Goal: Information Seeking & Learning: Learn about a topic

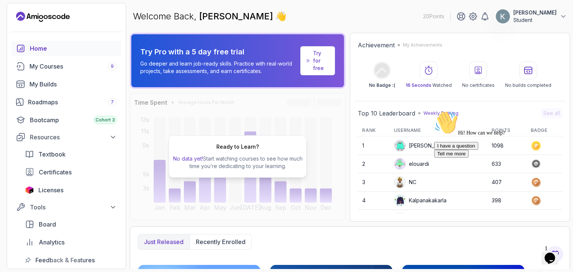
click at [436, 152] on div "Hi! How can we help? I have a question Tell me more" at bounding box center [501, 134] width 134 height 47
click at [463, 149] on div "Hi! How can we help? I have a question Tell me more" at bounding box center [501, 134] width 134 height 47
click at [555, 255] on icon "$i18n('chat', 'chat_widget')" at bounding box center [550, 258] width 10 height 11
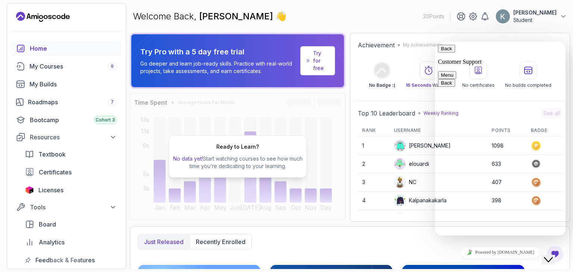
click at [553, 256] on icon "Close Chat This icon closes the chat window." at bounding box center [548, 260] width 9 height 9
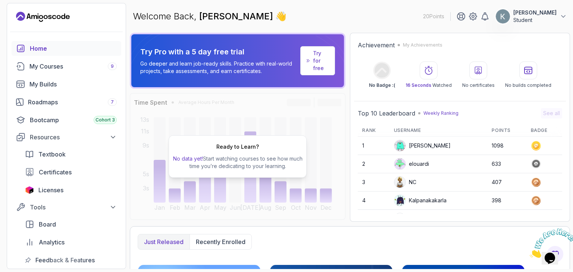
click at [555, 255] on img at bounding box center [553, 243] width 46 height 29
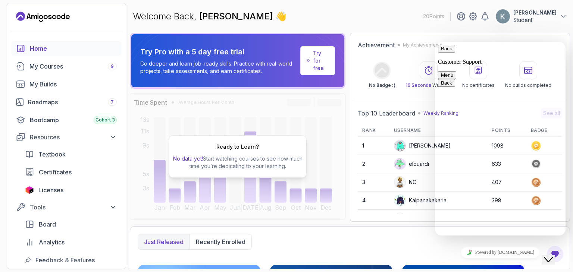
click at [553, 256] on icon "Close Chat This icon closes the chat window." at bounding box center [548, 260] width 9 height 9
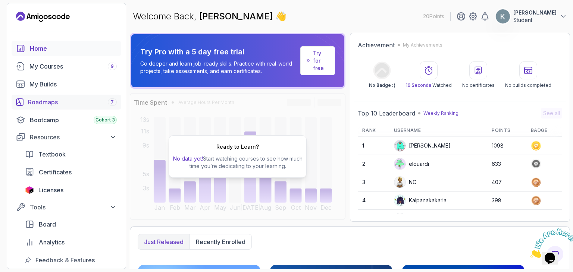
click at [39, 105] on div "Roadmaps 7" at bounding box center [72, 102] width 89 height 9
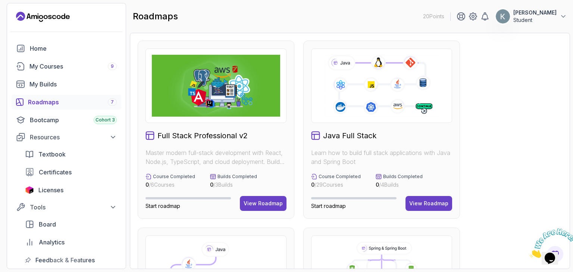
click at [348, 103] on icon at bounding box center [381, 86] width 115 height 64
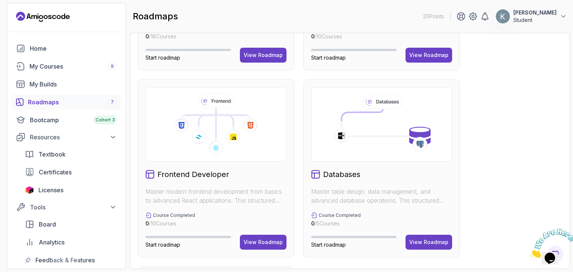
scroll to position [519, 0]
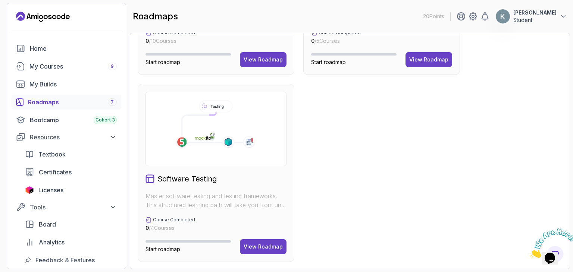
click at [149, 166] on div "Software Testing Master software testing and testing frameworks. This structure…" at bounding box center [216, 173] width 157 height 178
